Goal: Book appointment/travel/reservation

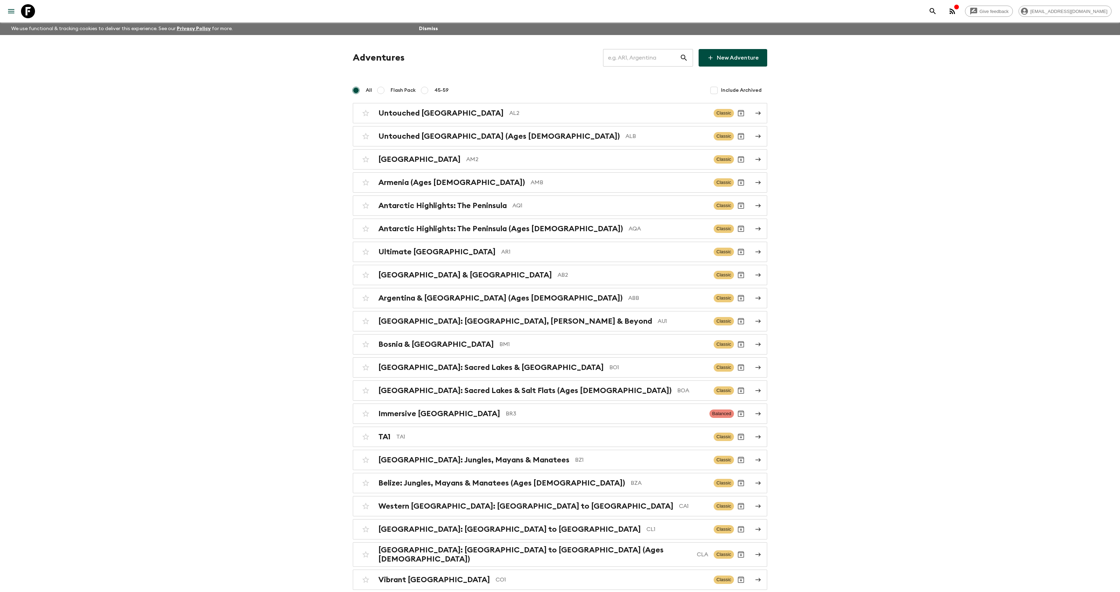
click at [649, 53] on input "text" at bounding box center [641, 58] width 77 height 20
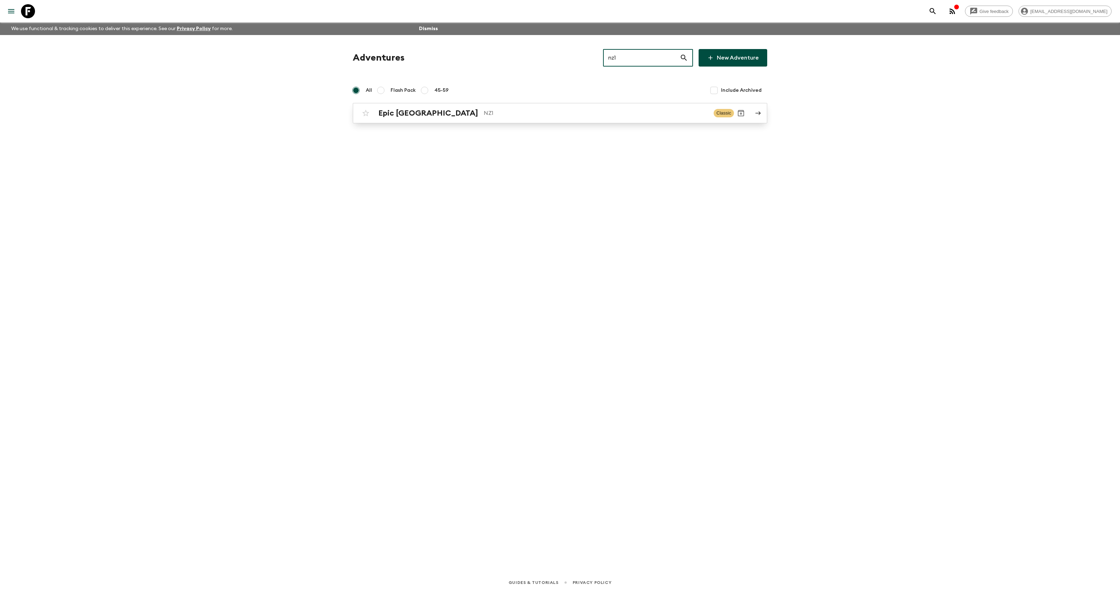
type input "nz1"
click at [447, 112] on div "Epic [GEOGRAPHIC_DATA] NZ1" at bounding box center [543, 113] width 330 height 9
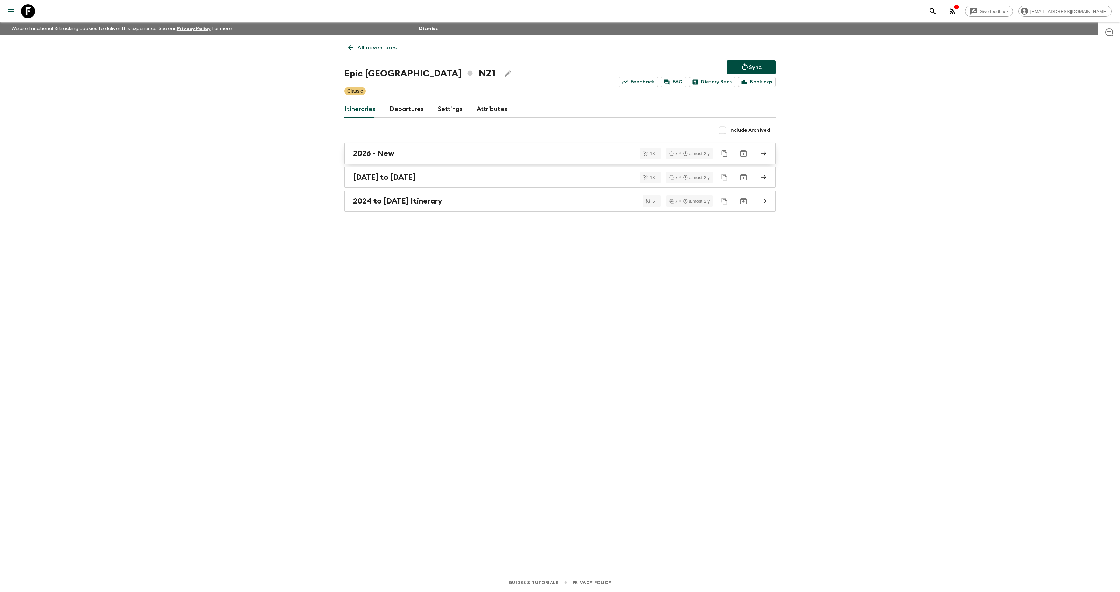
click at [408, 152] on div "2026 - New" at bounding box center [553, 153] width 400 height 9
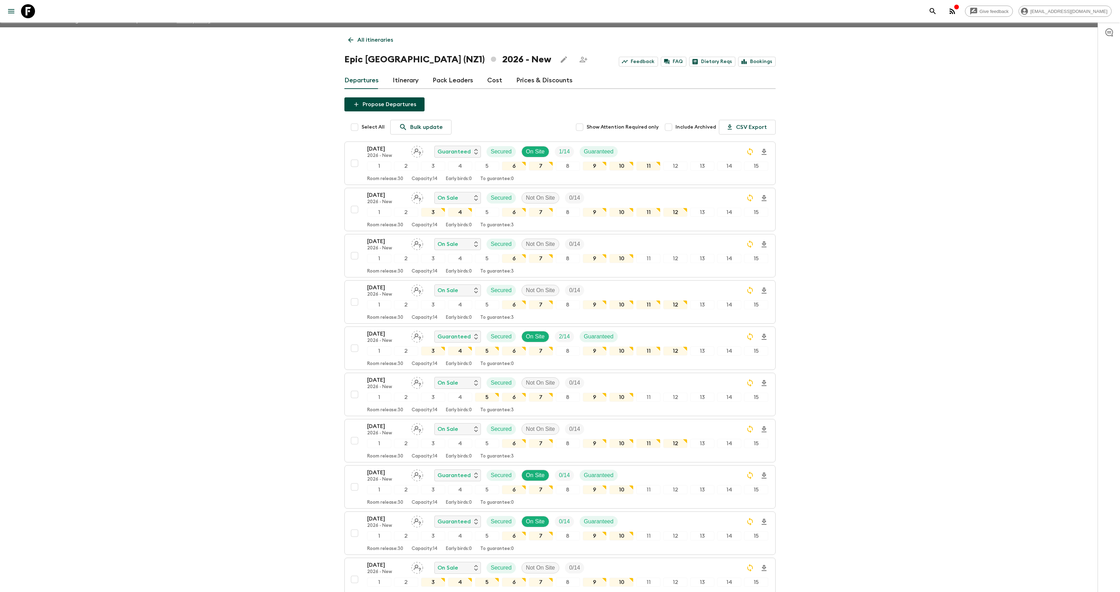
scroll to position [9, 0]
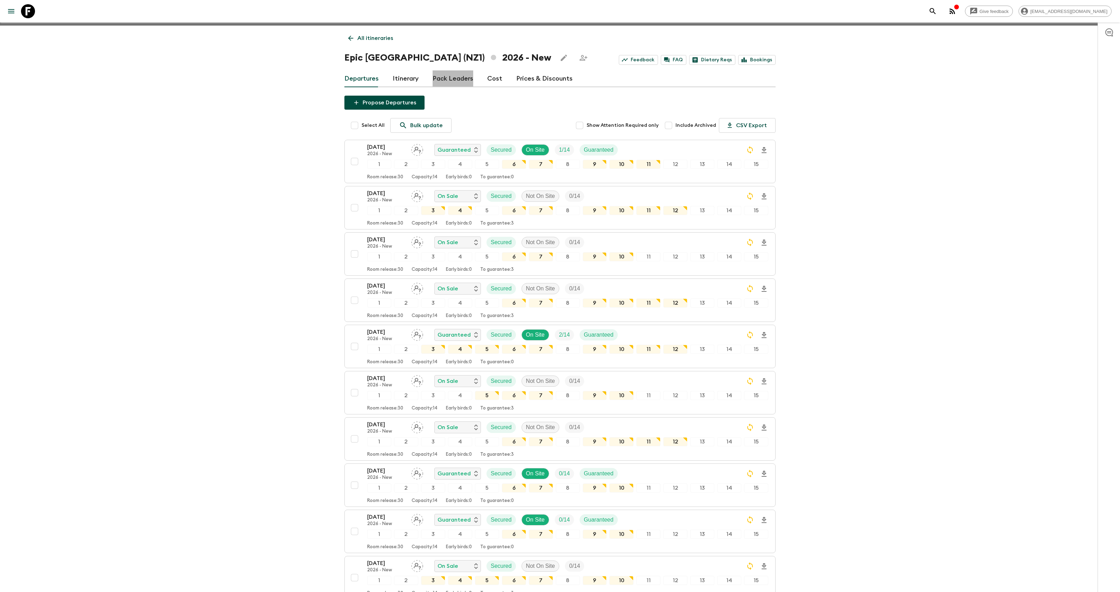
click at [454, 77] on link "Pack Leaders" at bounding box center [453, 78] width 41 height 17
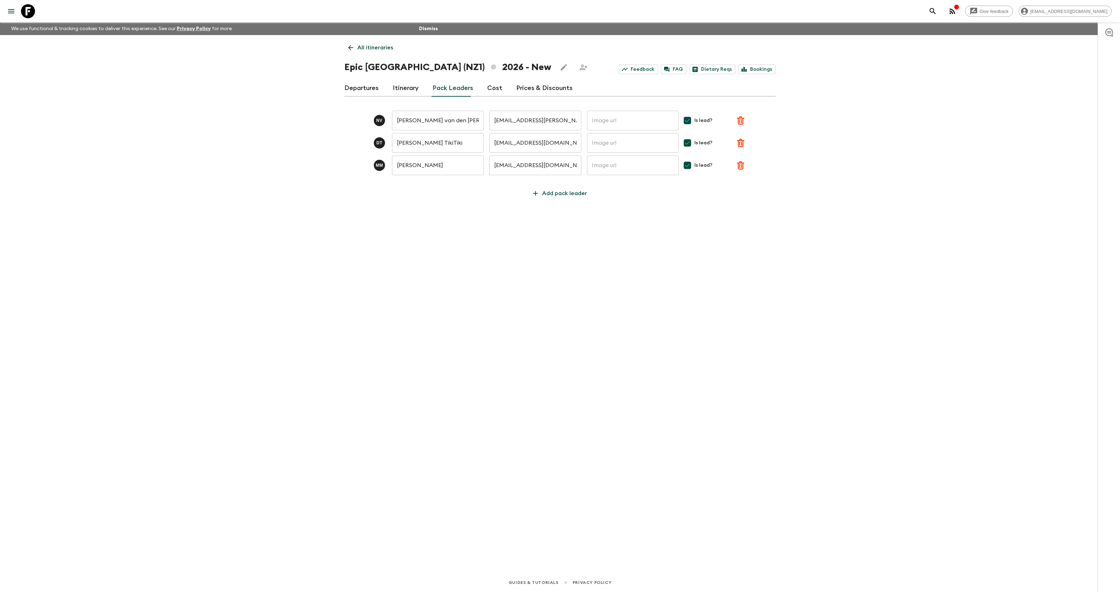
click at [363, 93] on link "Departures" at bounding box center [361, 88] width 34 height 17
